Goal: Transaction & Acquisition: Book appointment/travel/reservation

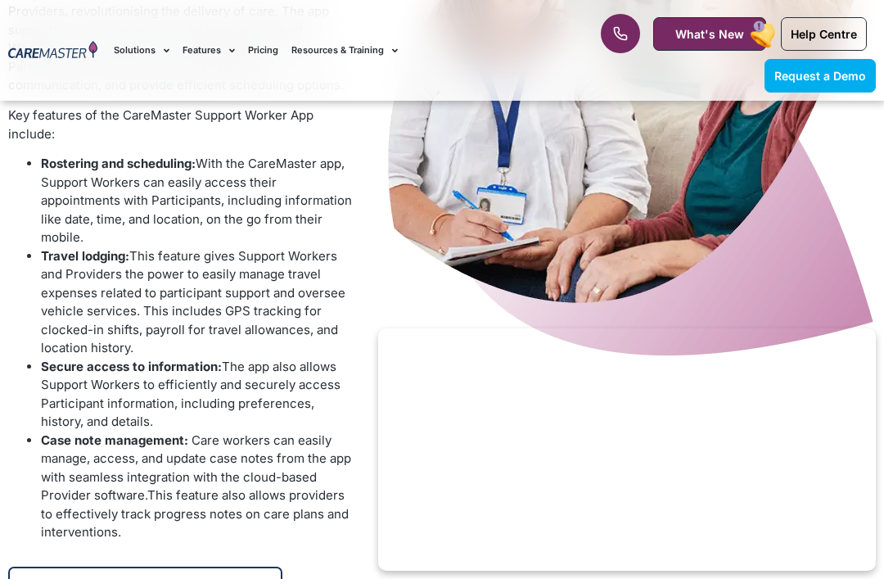
scroll to position [1809, 0]
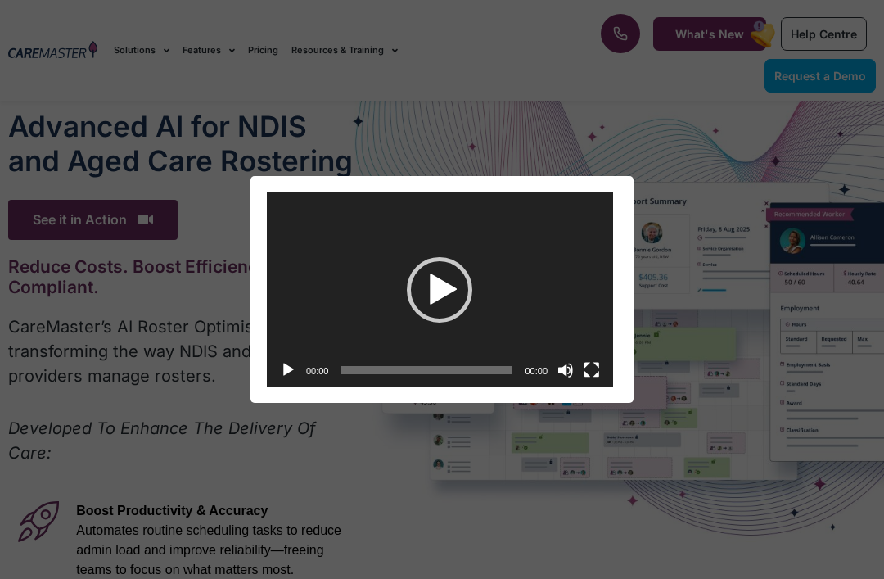
click at [430, 302] on div "Play" at bounding box center [439, 289] width 65 height 65
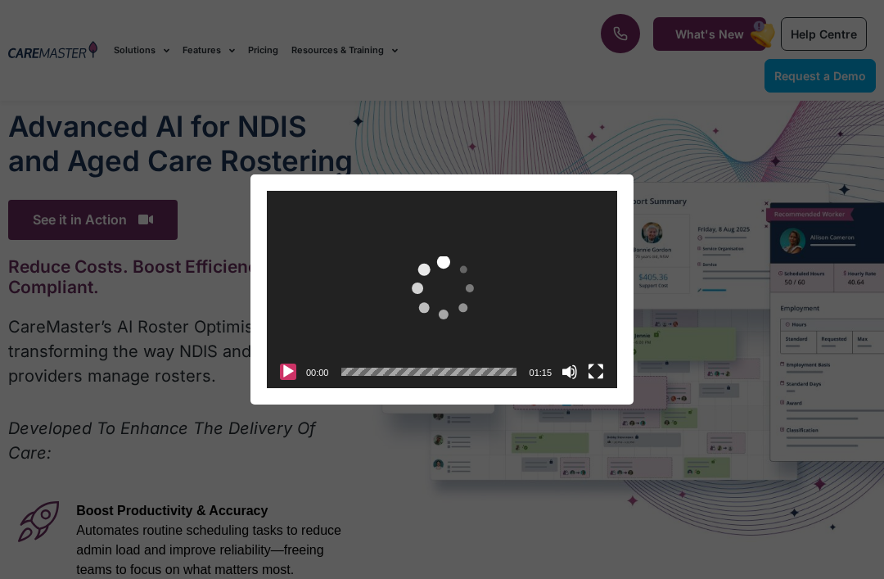
click at [285, 373] on button "Play" at bounding box center [288, 372] width 16 height 16
click at [430, 294] on div "Play" at bounding box center [441, 288] width 65 height 65
click at [290, 373] on button "Pause" at bounding box center [288, 372] width 16 height 16
click at [828, 84] on div "Video Player [URL][DOMAIN_NAME] 00:00 00:00 01:15 Use Up/Down Arrow keys to inc…" at bounding box center [442, 289] width 884 height 579
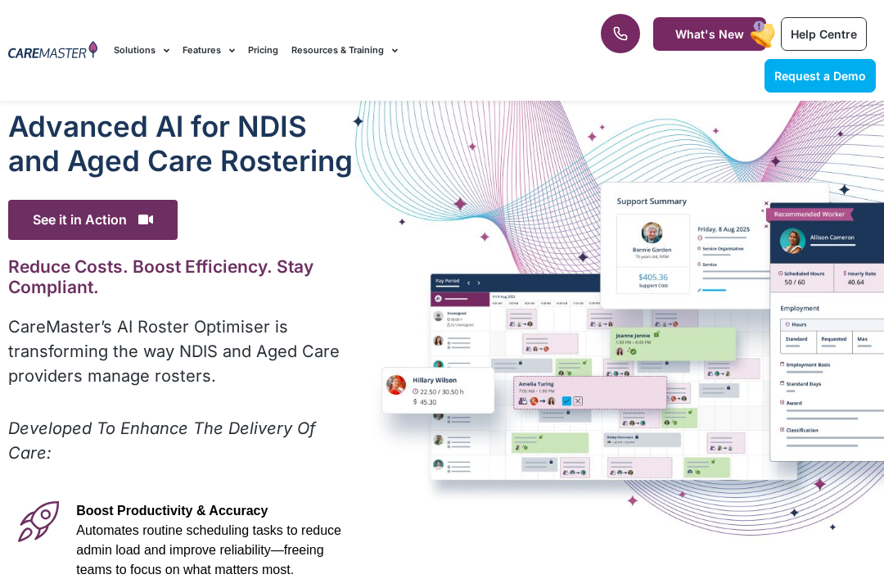
click at [837, 69] on span "Request a Demo" at bounding box center [821, 76] width 92 height 14
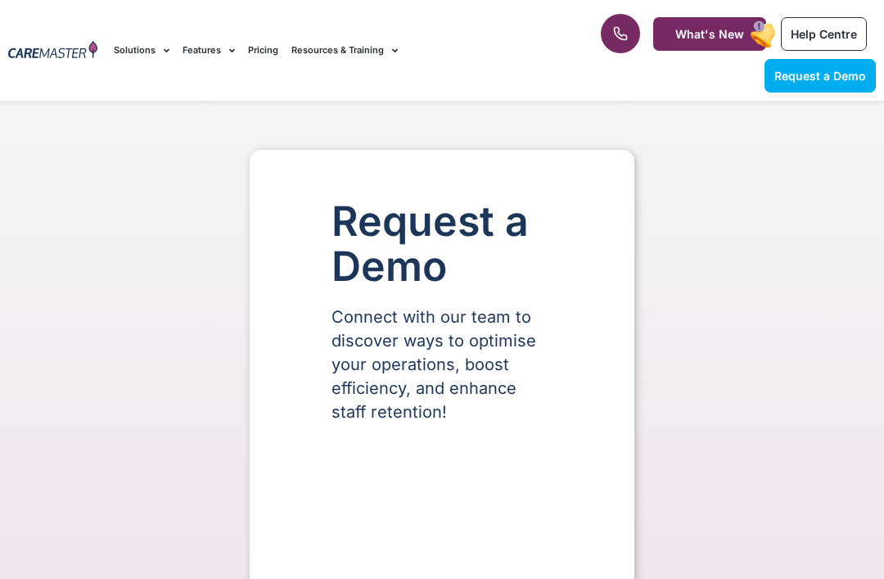
select select "**"
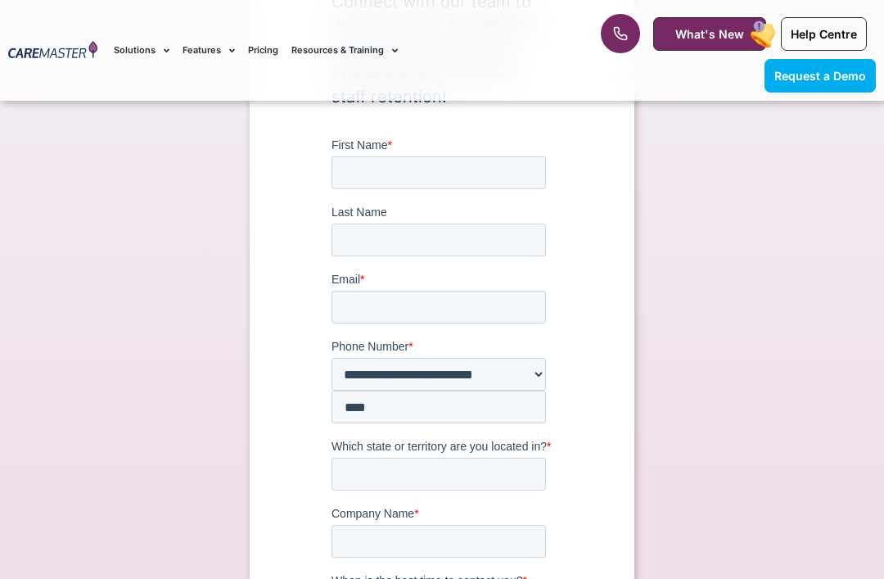
scroll to position [287, 0]
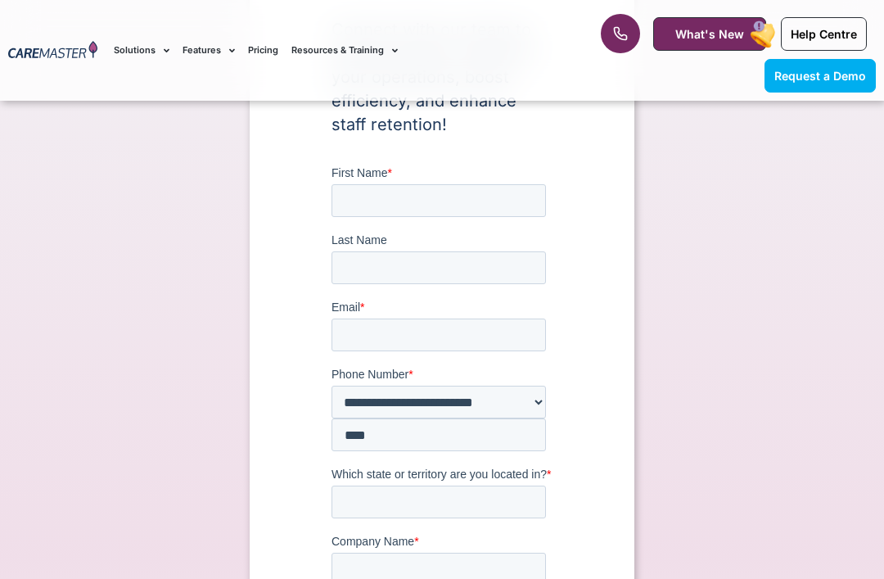
click at [705, 36] on span "What's New" at bounding box center [709, 34] width 69 height 14
